Goal: Check status: Check status

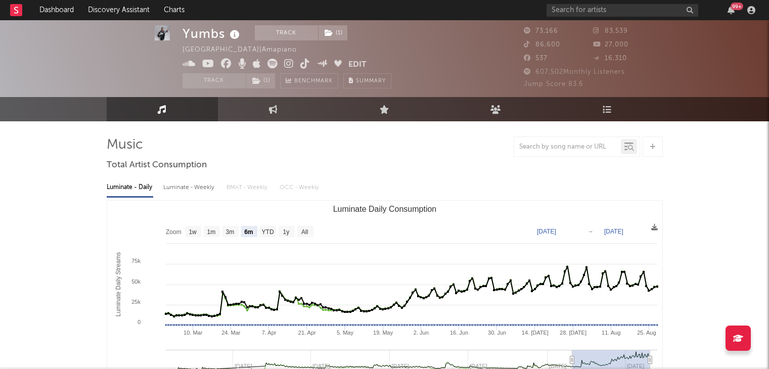
select select "6m"
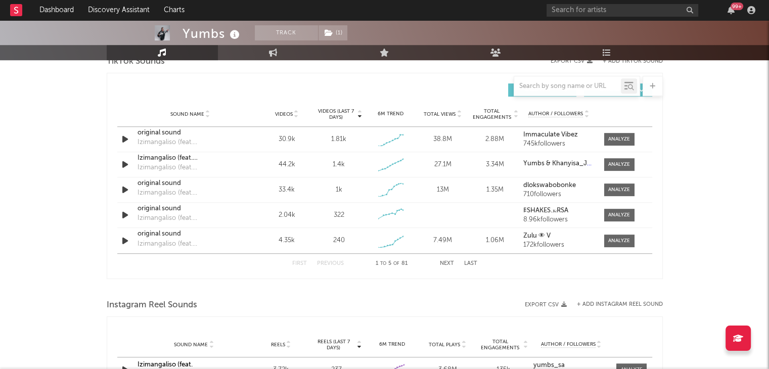
scroll to position [700, 0]
click at [769, 193] on html "Dashboard Discovery Assistant Charts 99 + Notifications Settings Mark all as re…" at bounding box center [384, 74] width 769 height 1548
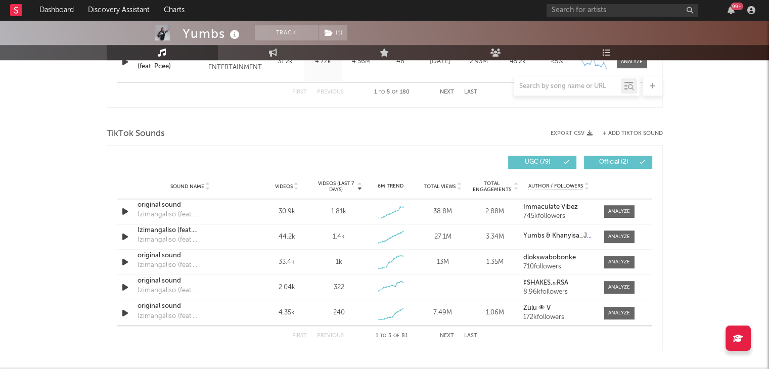
scroll to position [621, 0]
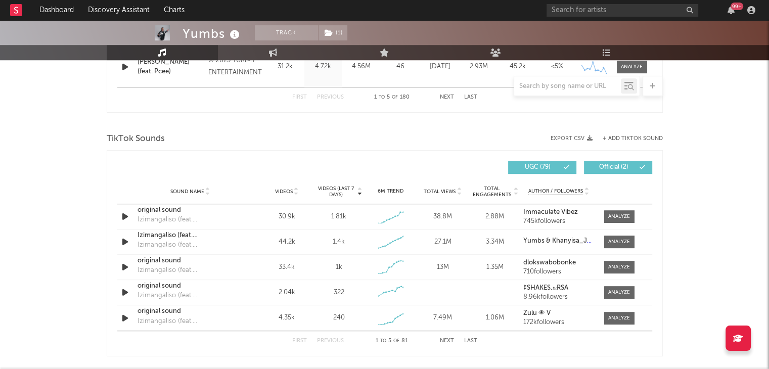
click at [445, 339] on button "Next" at bounding box center [447, 341] width 14 height 6
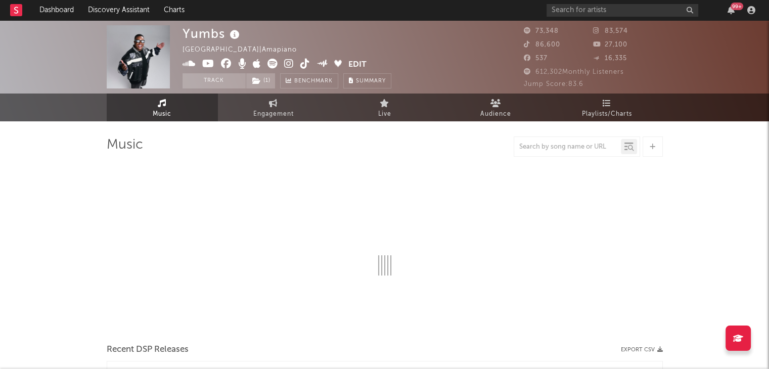
select select "6m"
